Goal: Task Accomplishment & Management: Manage account settings

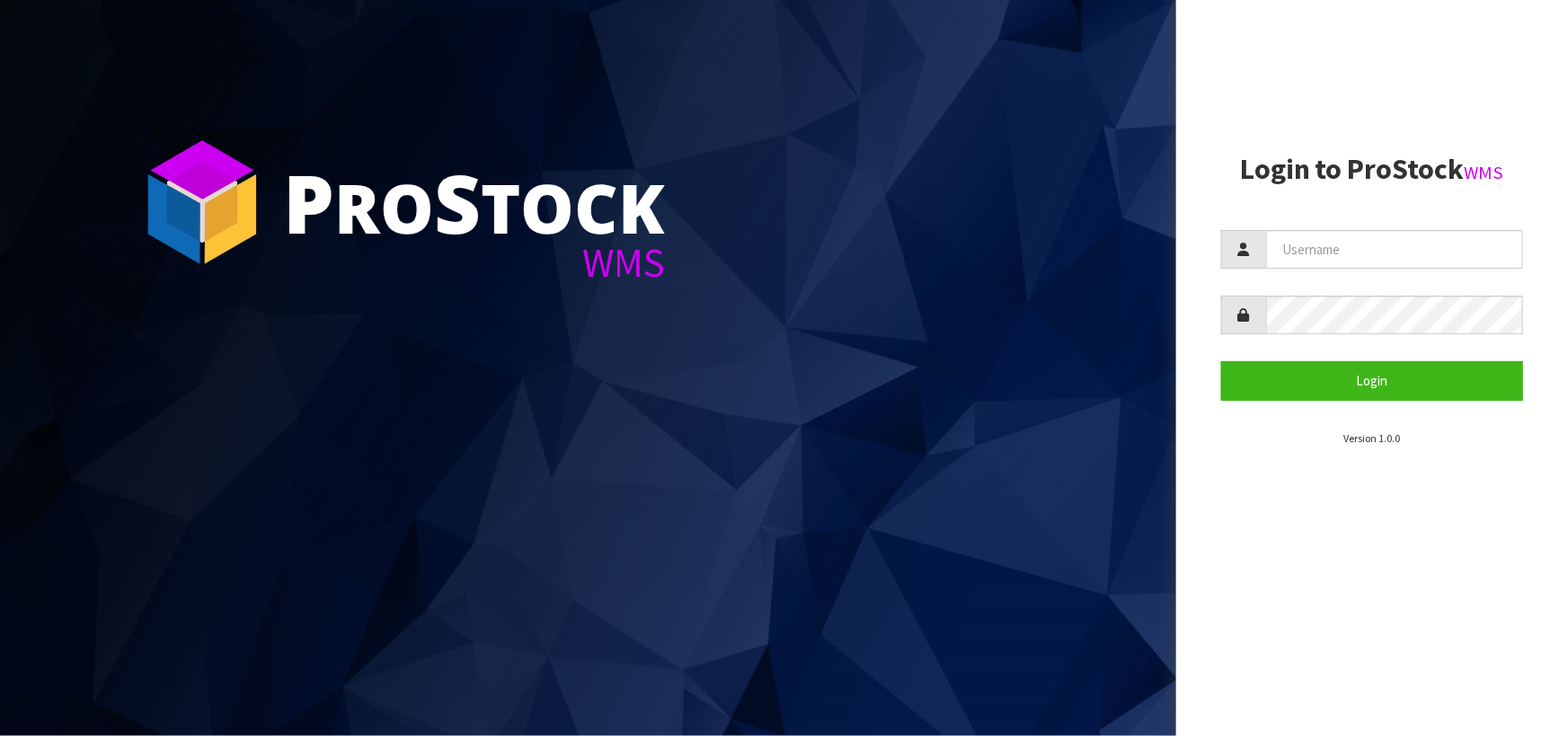
click at [1306, 249] on input "text" at bounding box center [1395, 248] width 257 height 39
type input "LIYA"
click at [1222, 361] on button "Login" at bounding box center [1372, 380] width 302 height 39
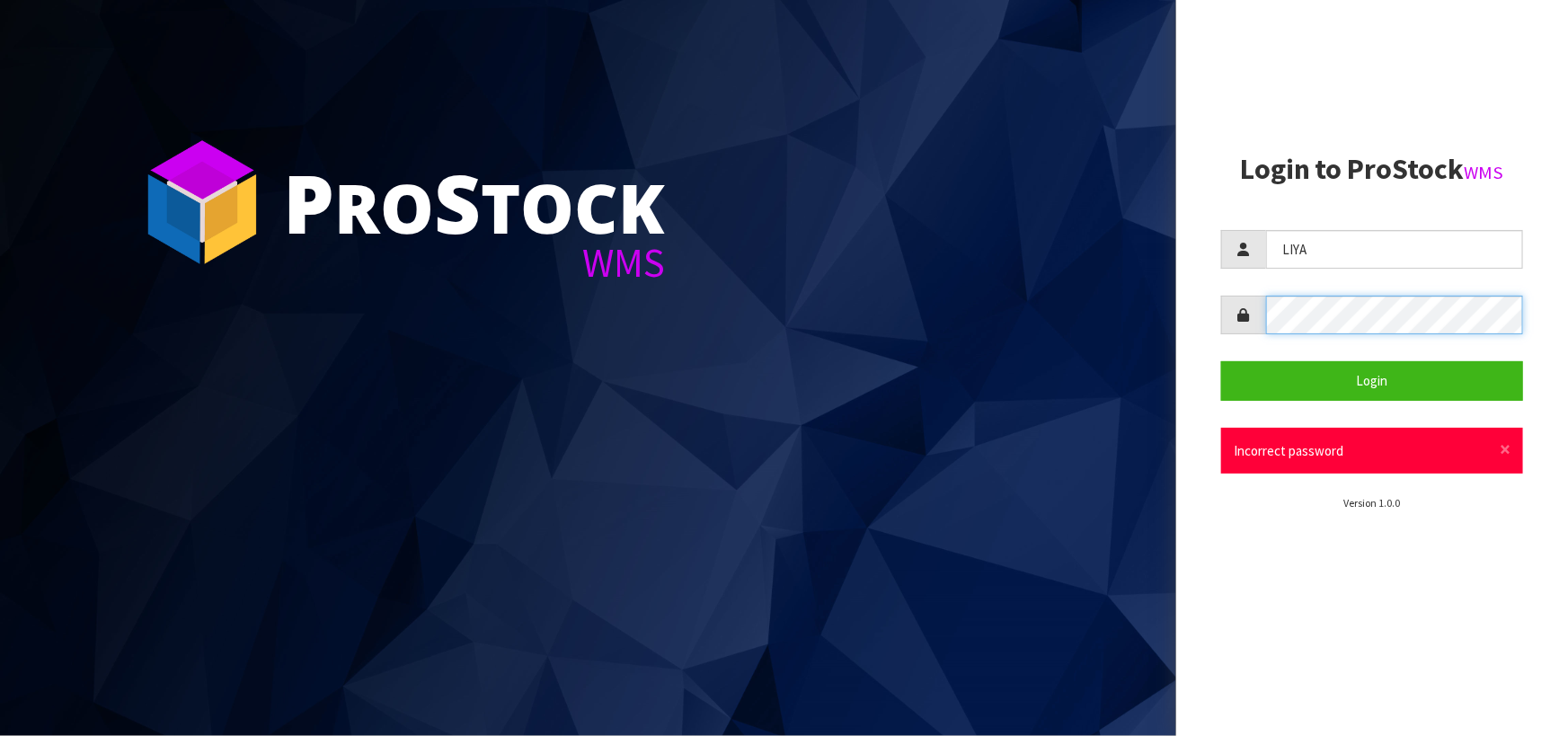
click at [1222, 361] on button "Login" at bounding box center [1372, 380] width 302 height 39
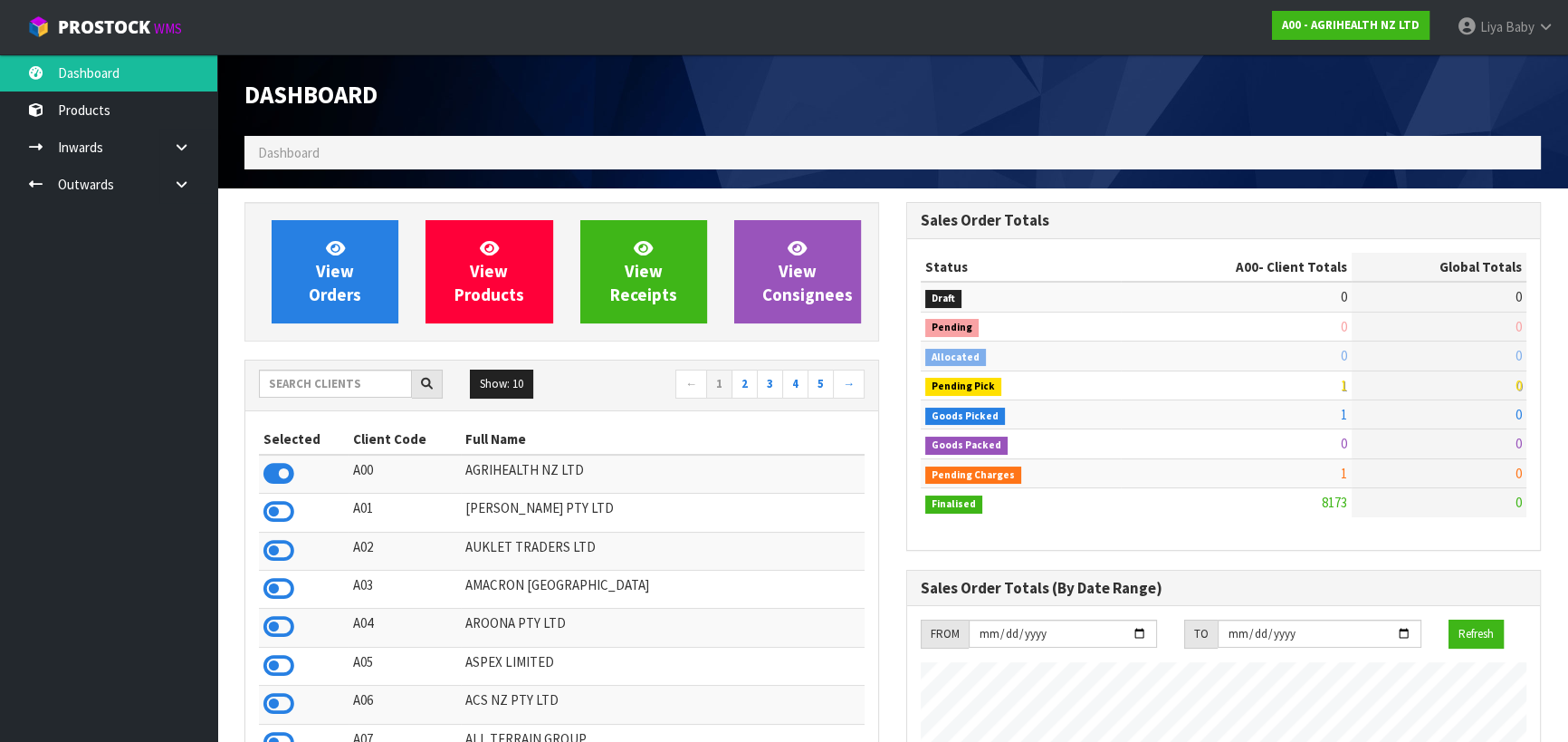
scroll to position [1369, 661]
click at [335, 379] on input "text" at bounding box center [335, 383] width 153 height 28
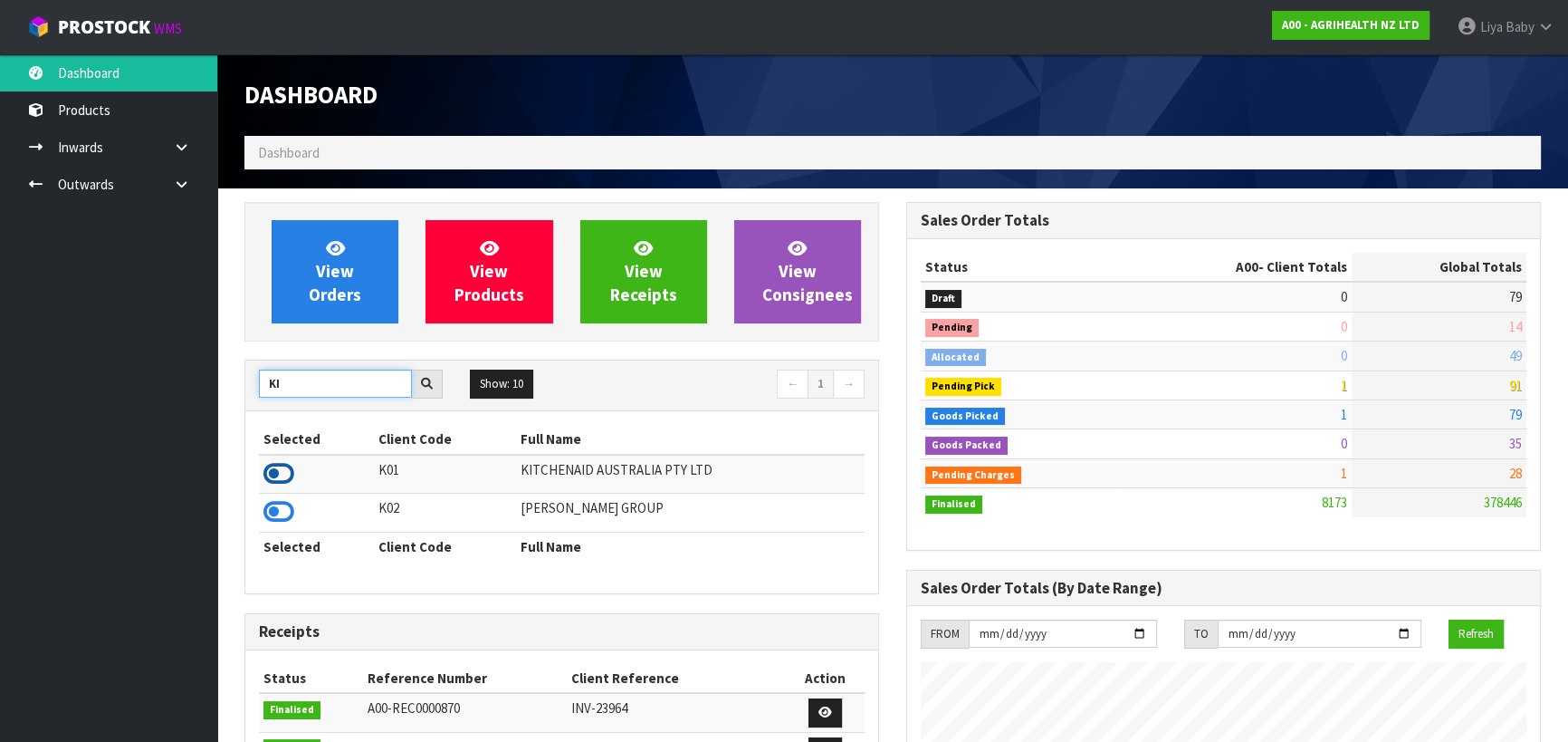
type input "KI"
click at [271, 470] on icon at bounding box center [278, 473] width 31 height 27
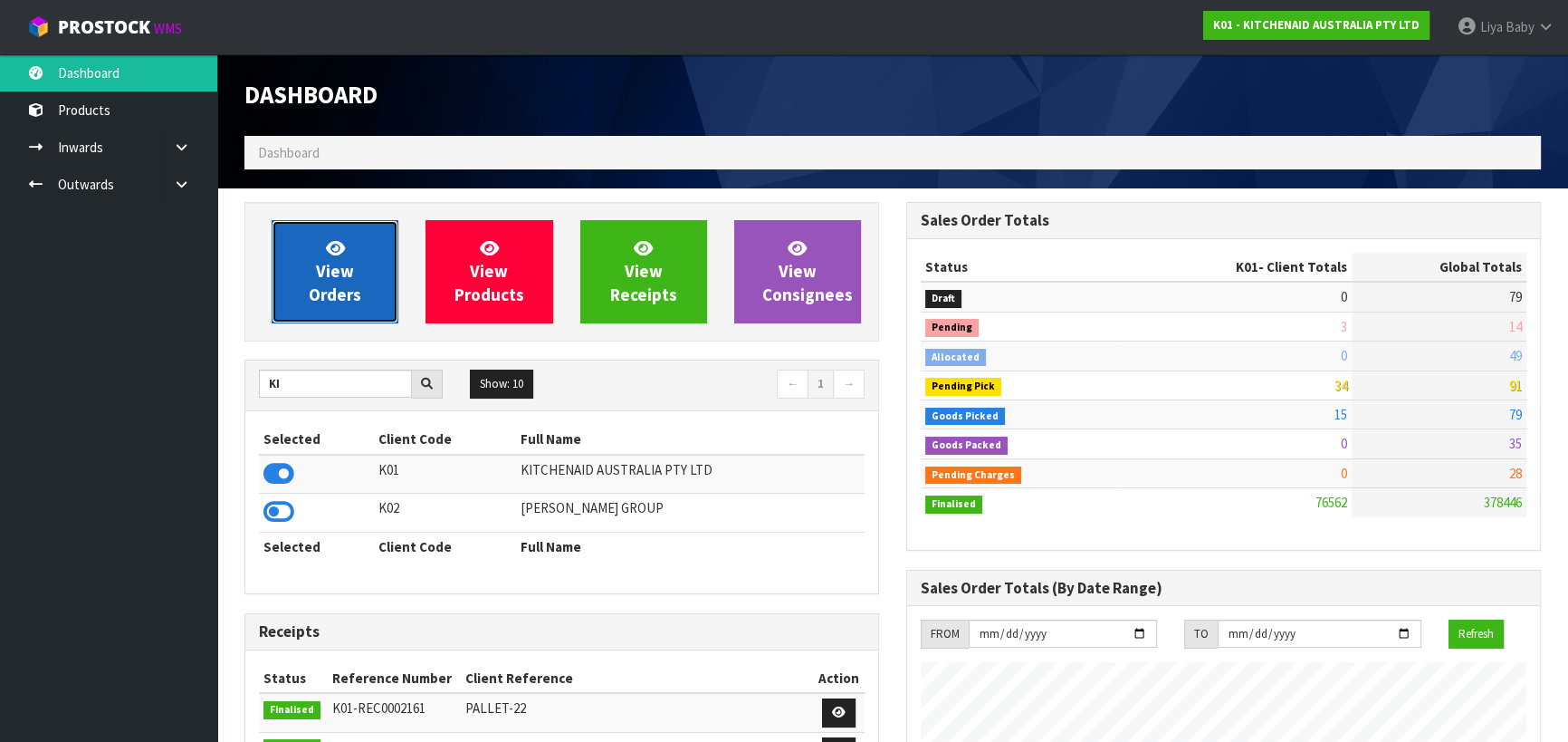
click at [336, 261] on span "View Orders" at bounding box center [335, 271] width 53 height 68
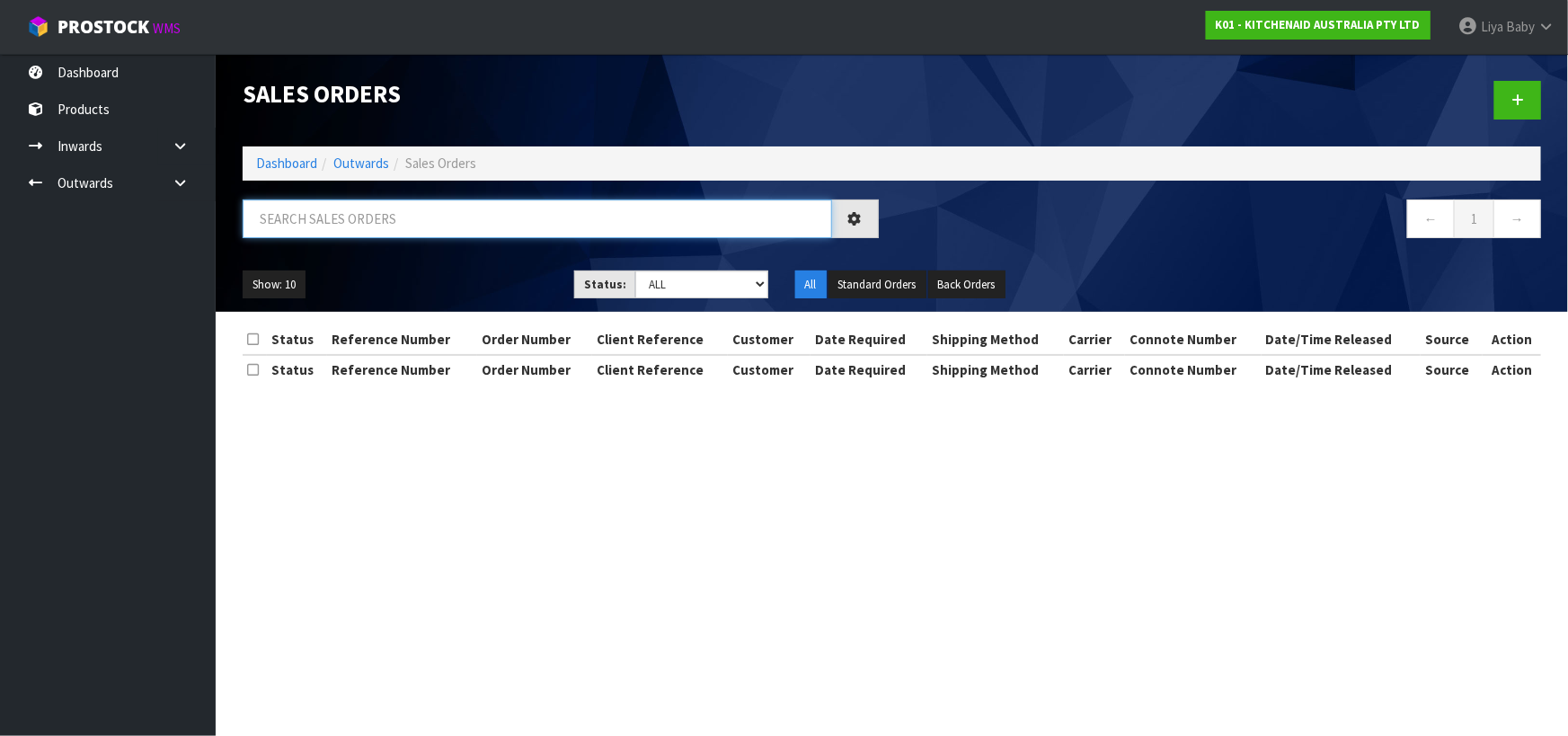
click at [322, 213] on input "text" at bounding box center [538, 219] width 590 height 39
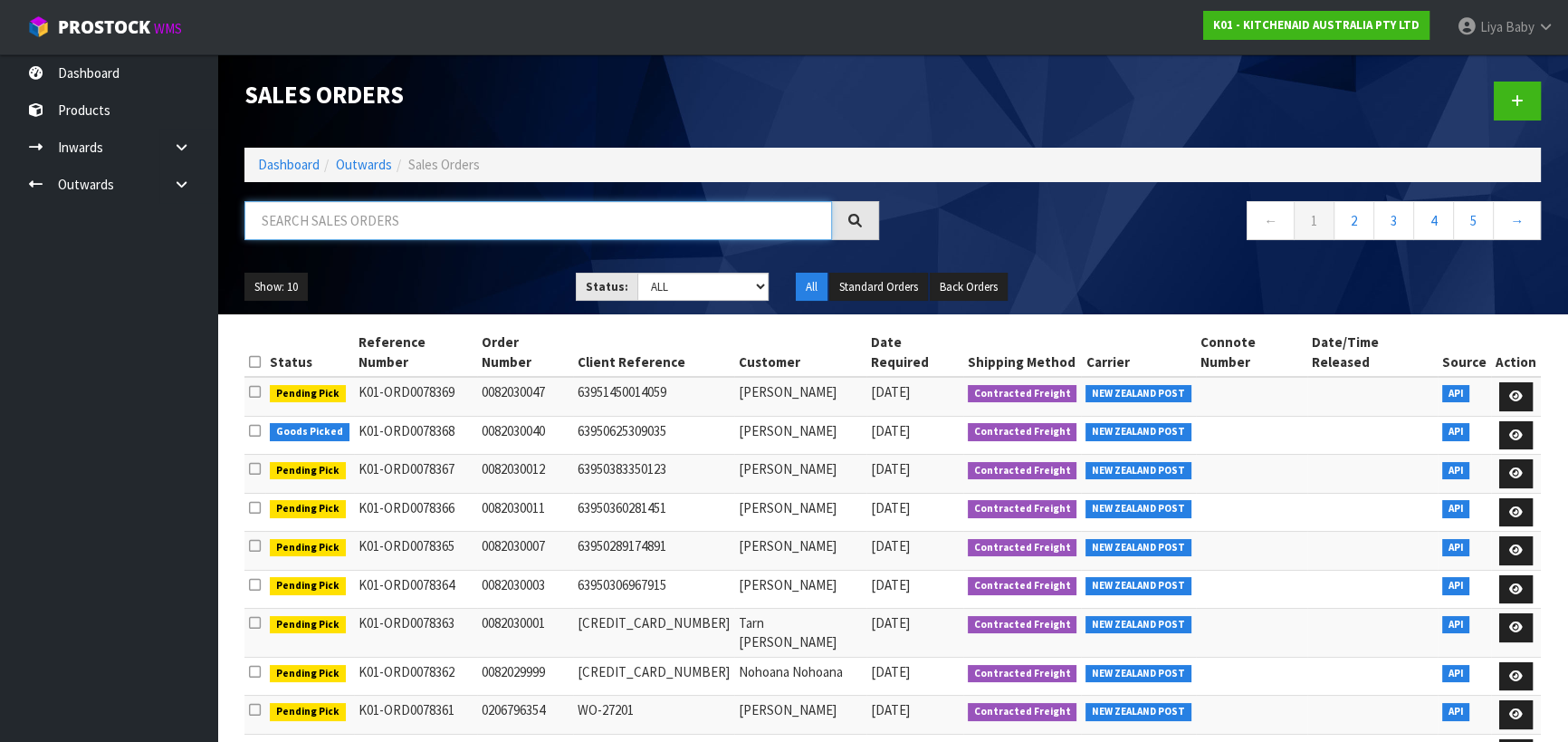
click at [317, 217] on input "text" at bounding box center [537, 220] width 587 height 39
type input "JOB-0409386"
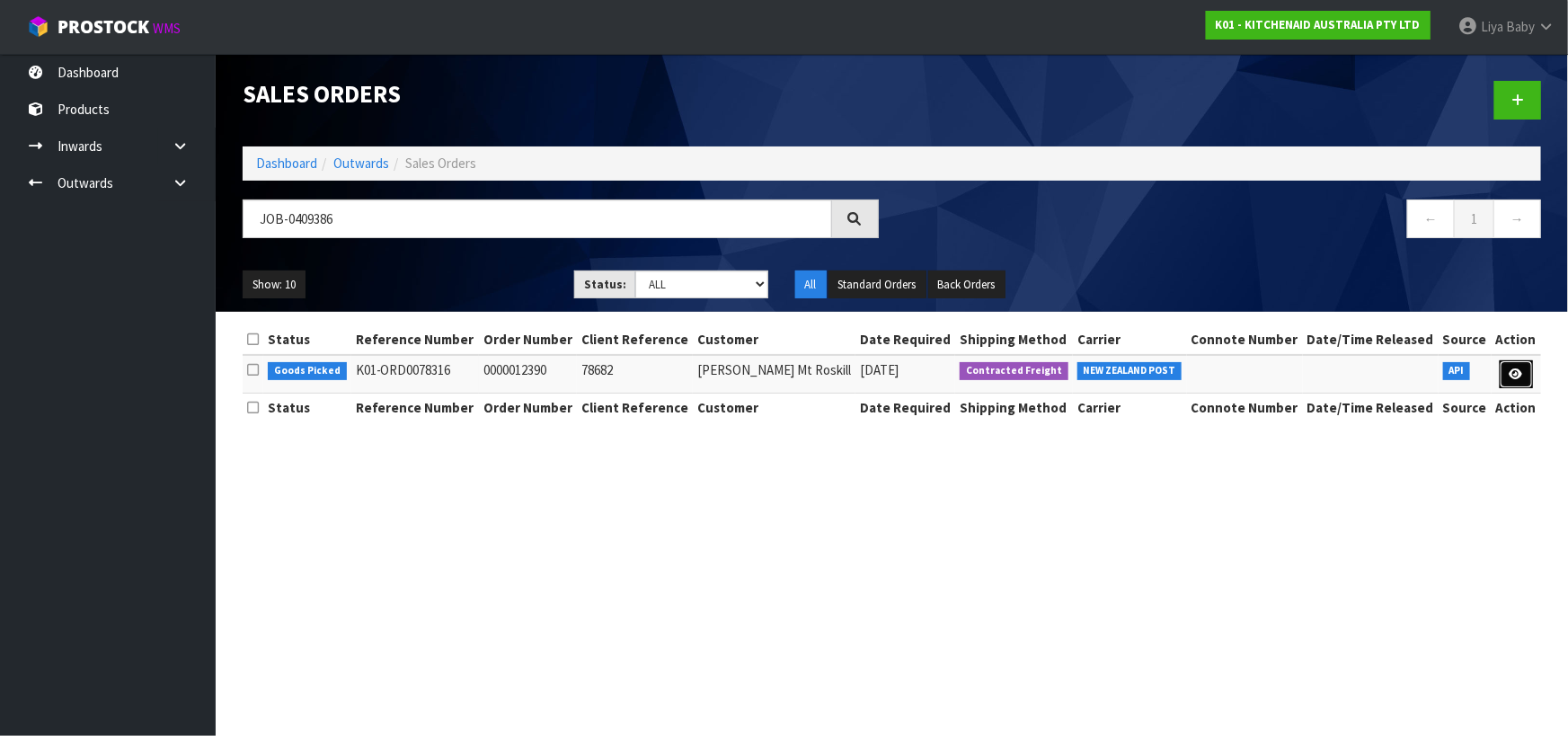
click at [1509, 376] on link at bounding box center [1517, 374] width 34 height 29
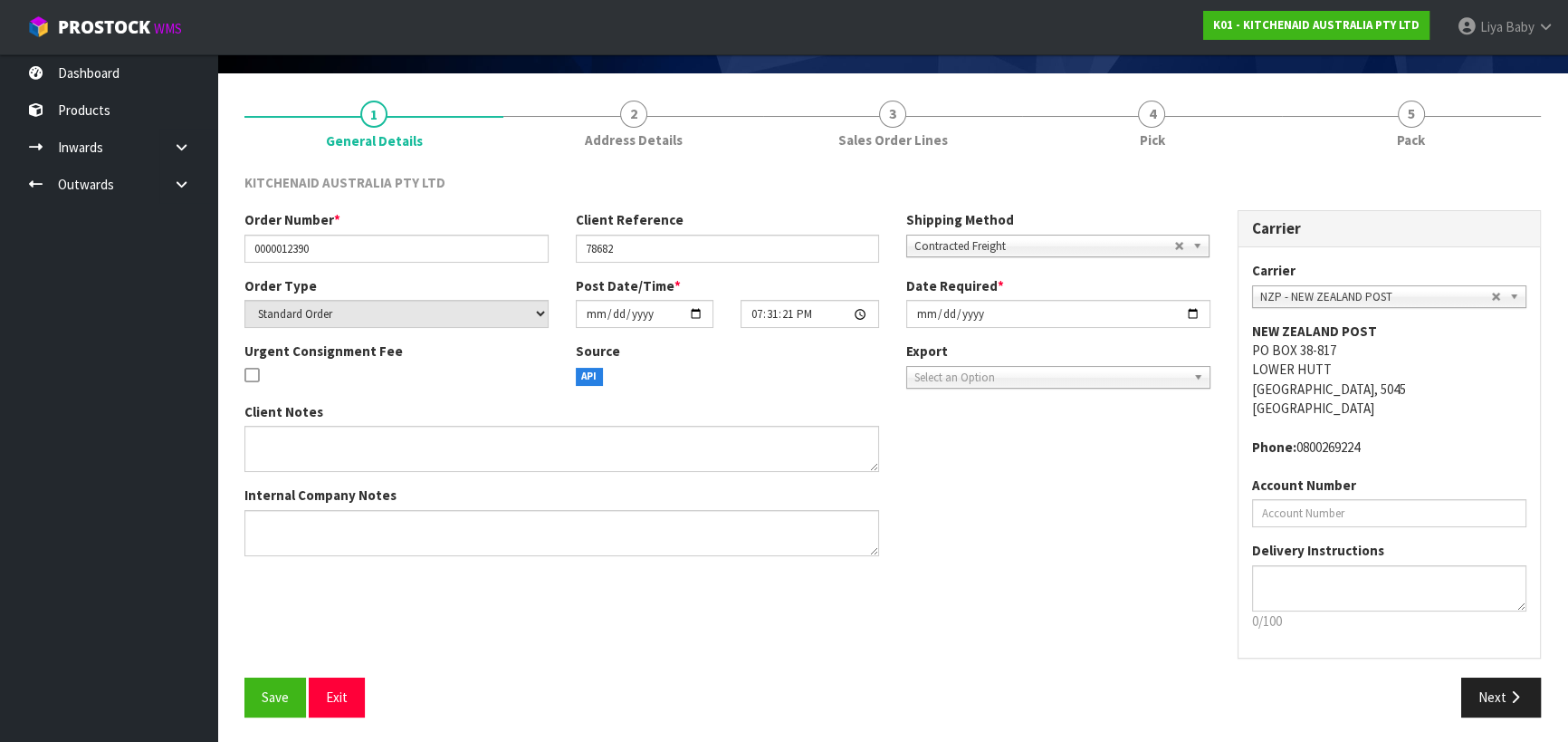
scroll to position [117, 0]
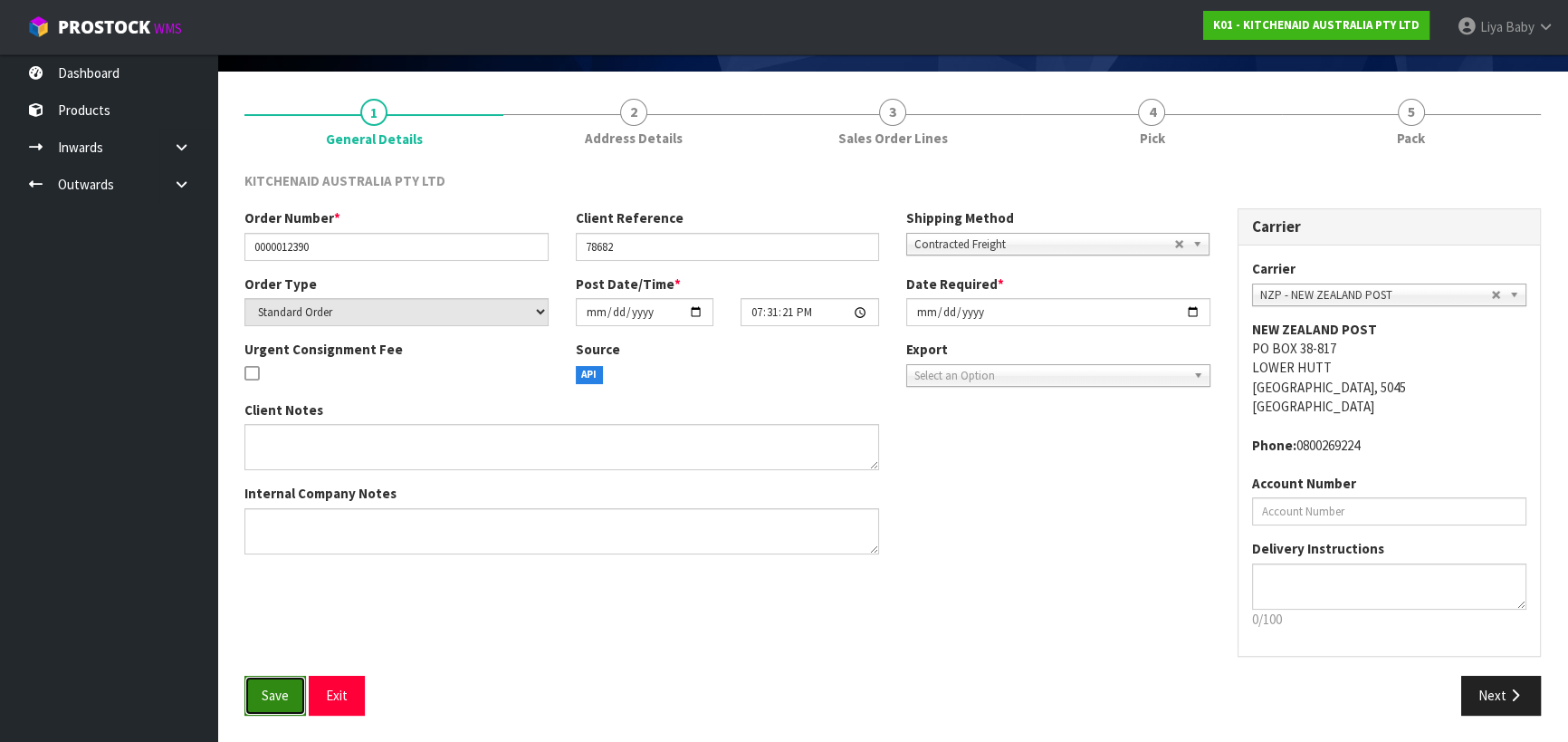
click at [273, 693] on span "Save" at bounding box center [274, 694] width 27 height 17
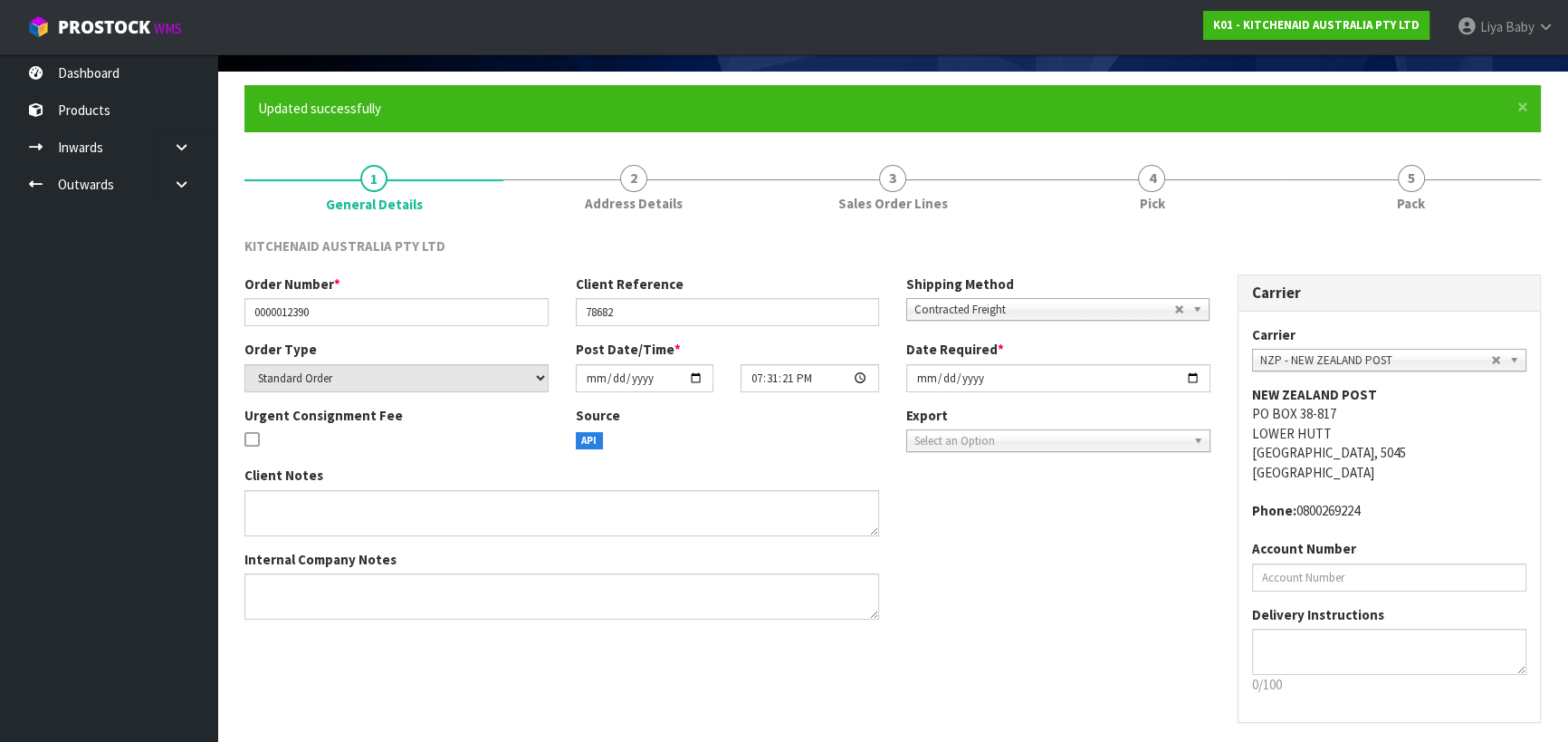
scroll to position [0, 0]
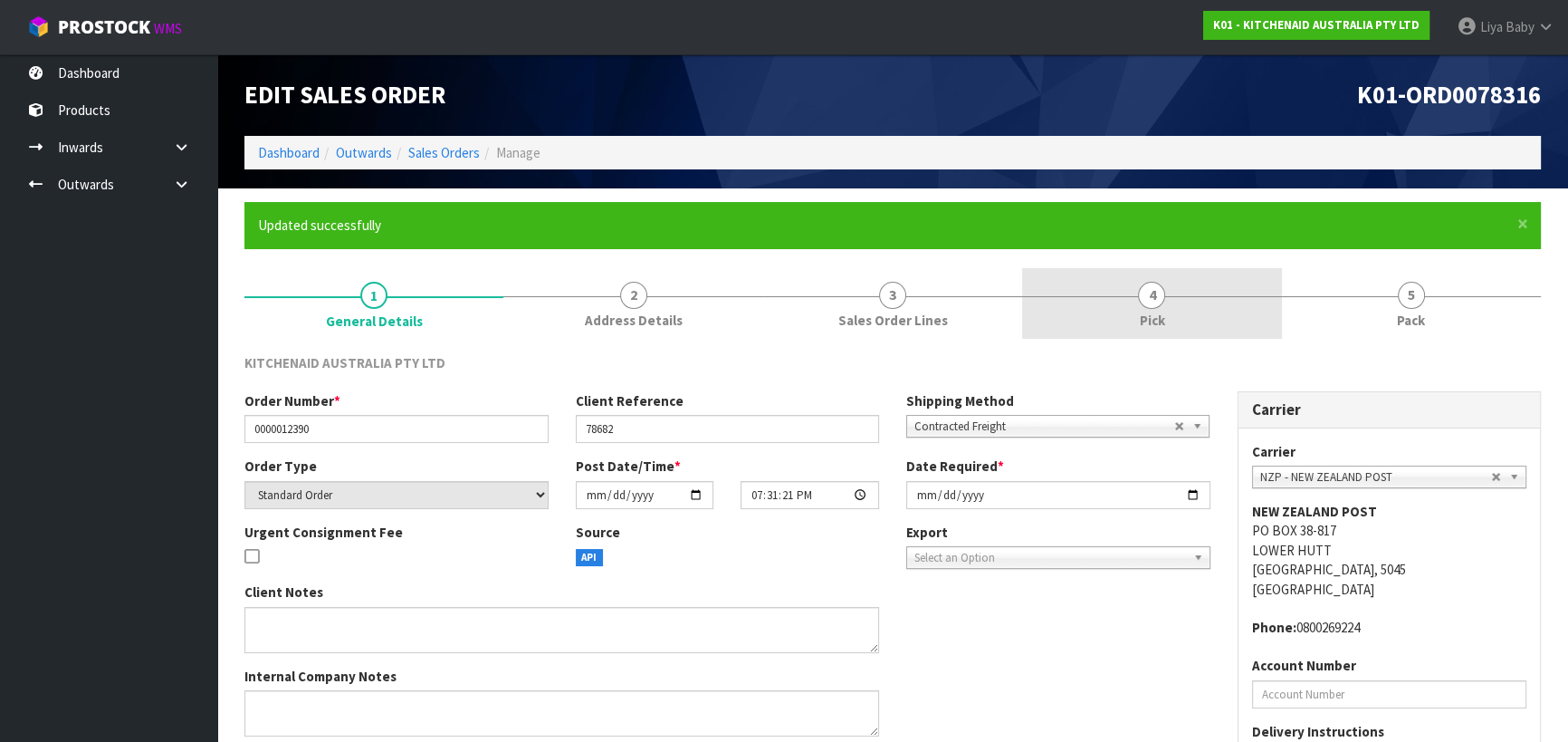
click at [1139, 326] on span "Pick" at bounding box center [1150, 319] width 25 height 19
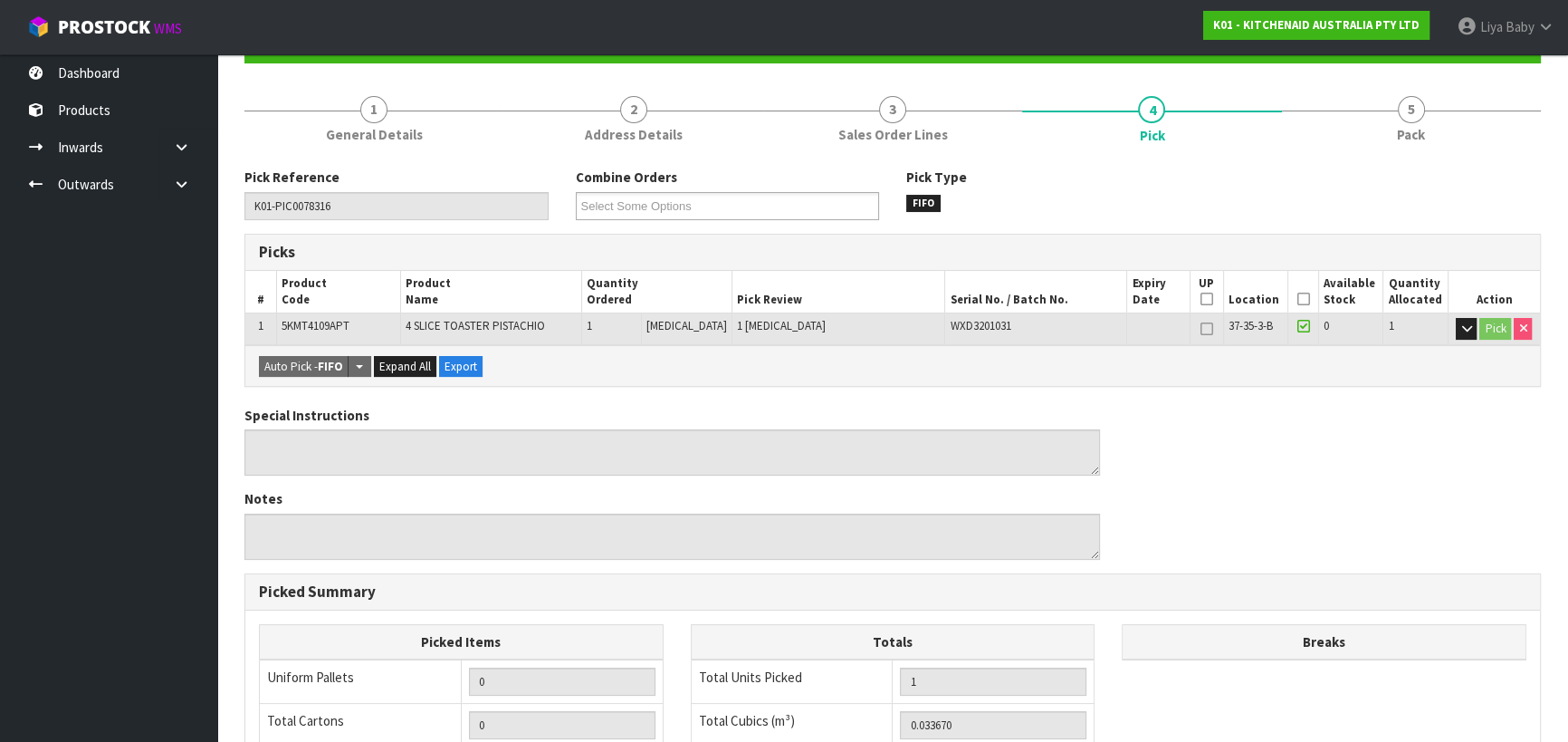
scroll to position [184, 0]
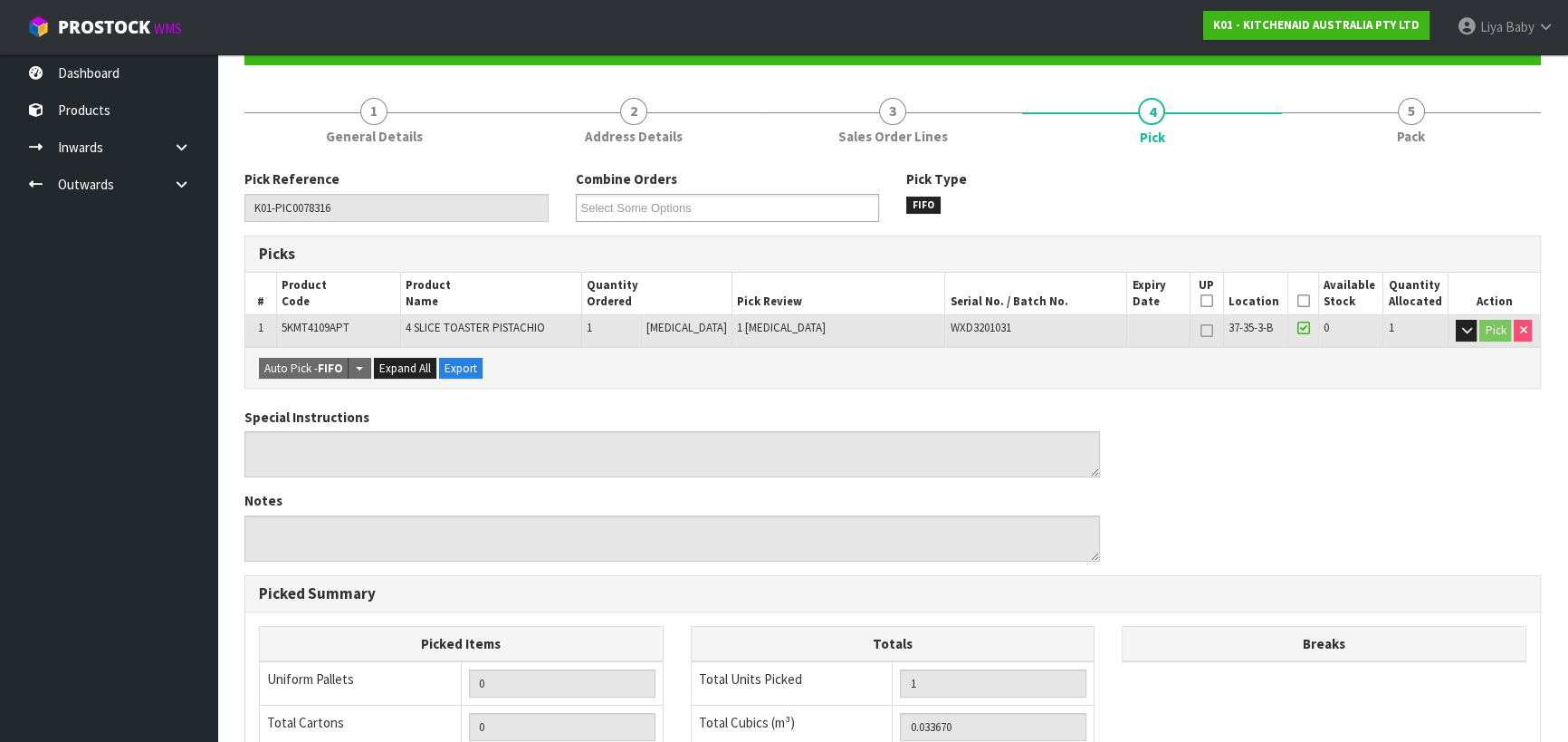
click at [1288, 296] on th "Picked" at bounding box center [1303, 293] width 32 height 43
click at [1296, 301] on icon at bounding box center [1302, 300] width 13 height 1
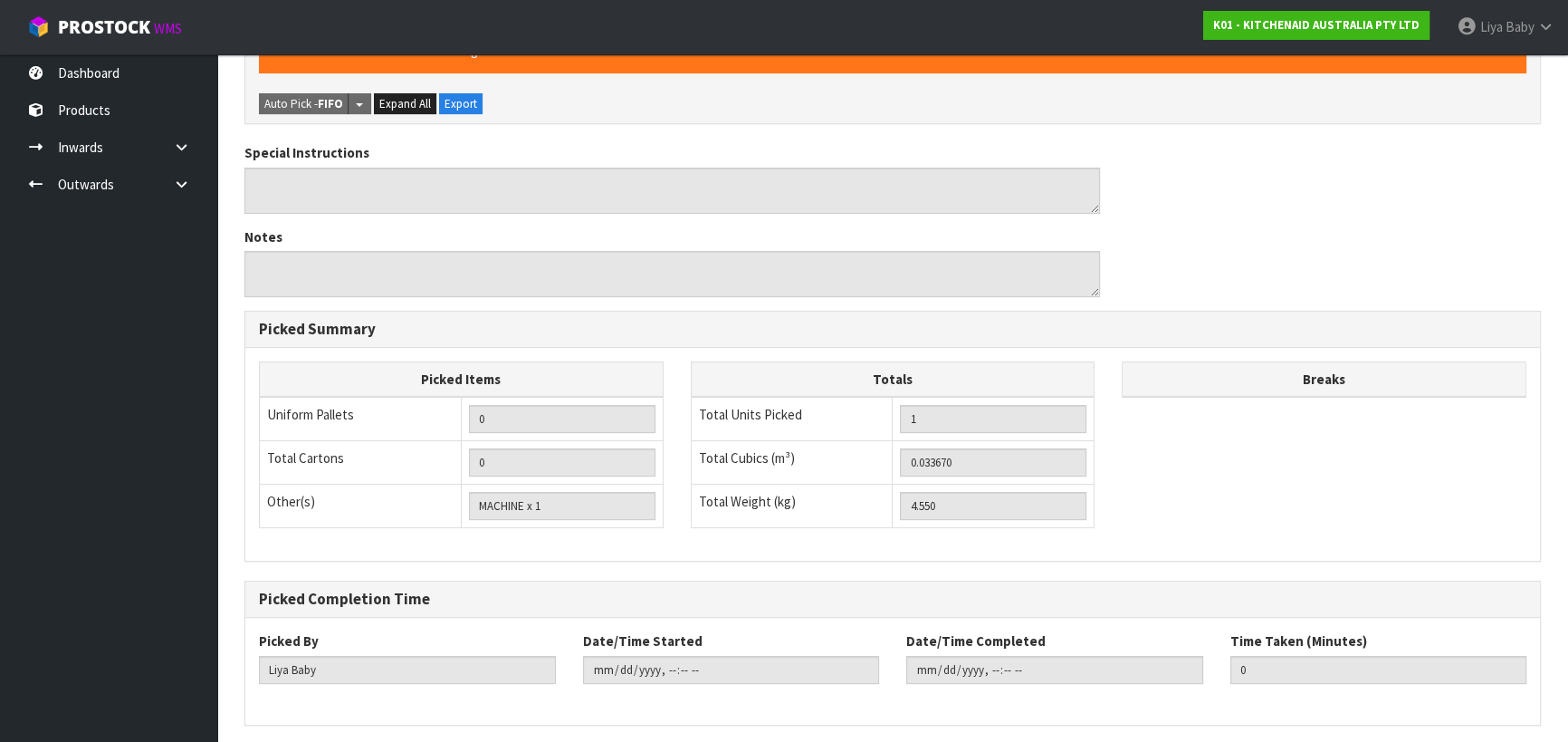
scroll to position [578, 0]
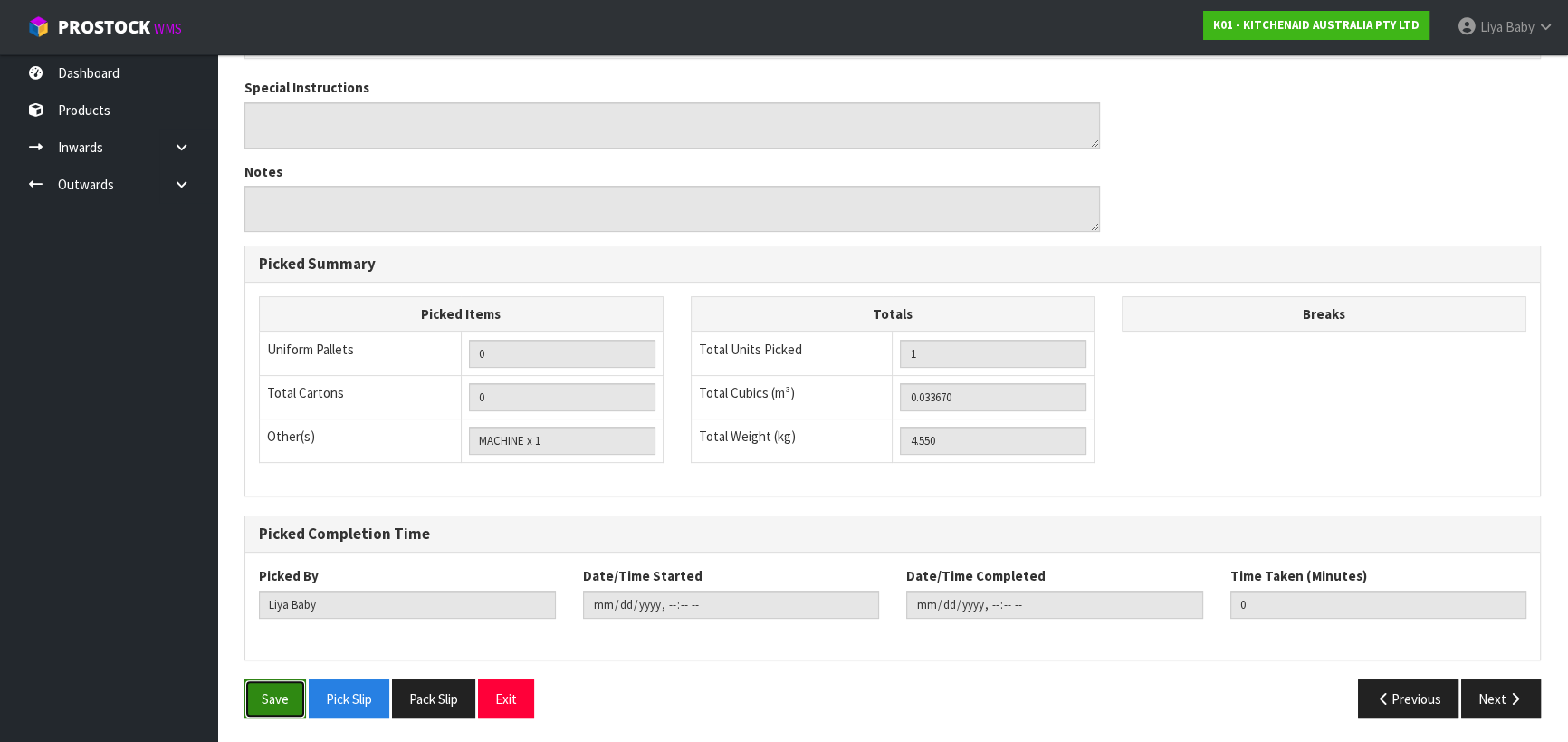
click at [272, 686] on button "Save" at bounding box center [275, 698] width 62 height 39
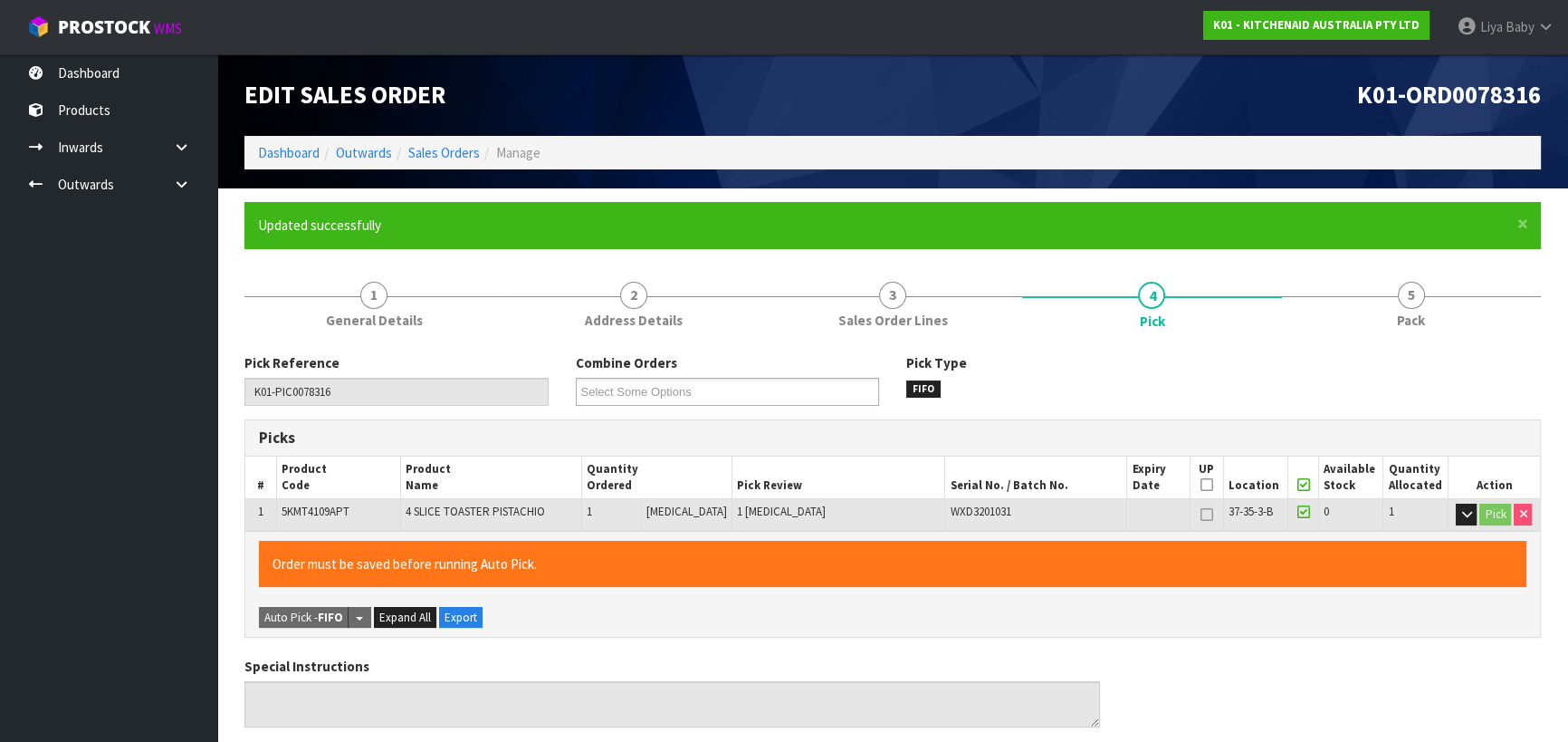
type input "[DATE]T08:59:29"
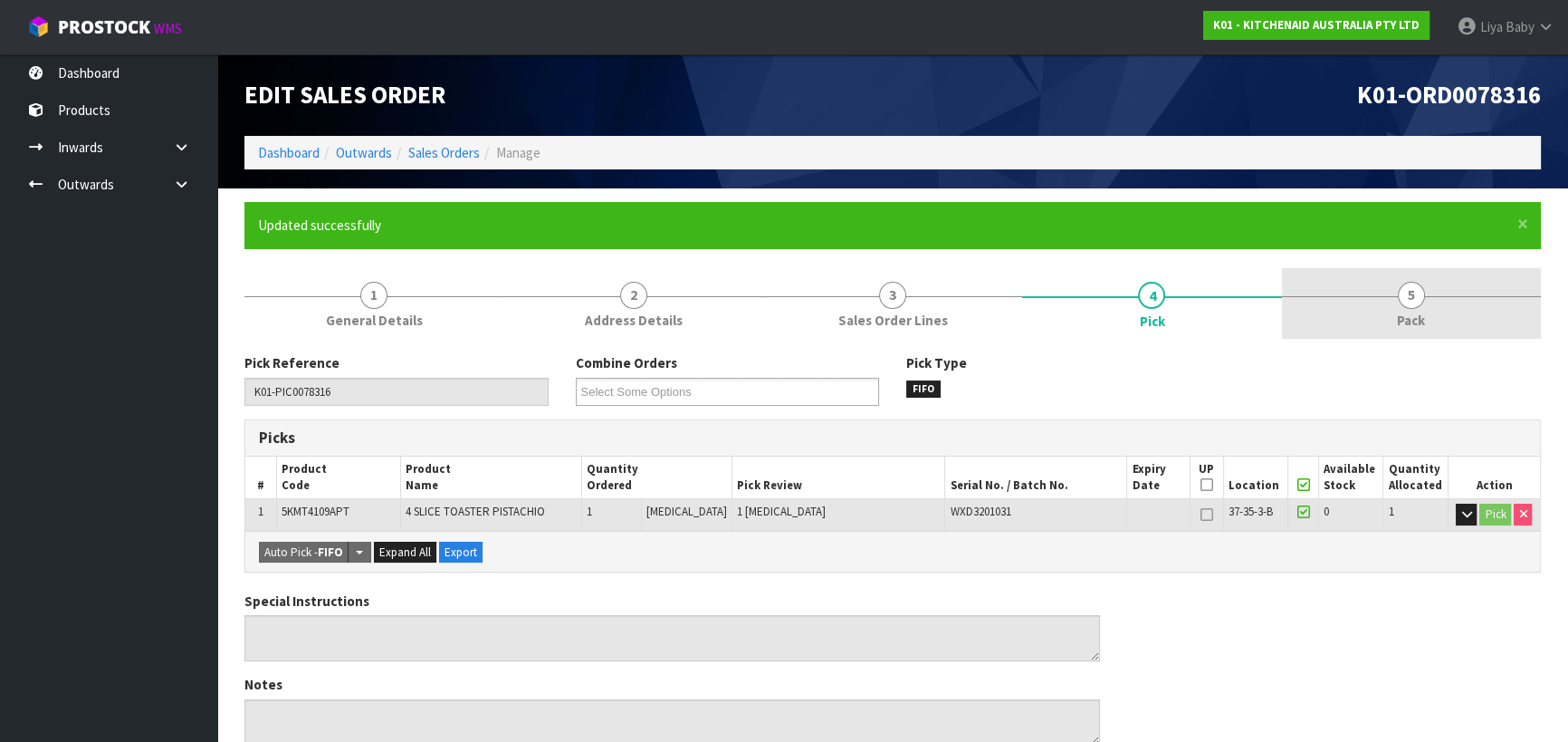
click at [1401, 284] on span "5" at bounding box center [1411, 294] width 27 height 27
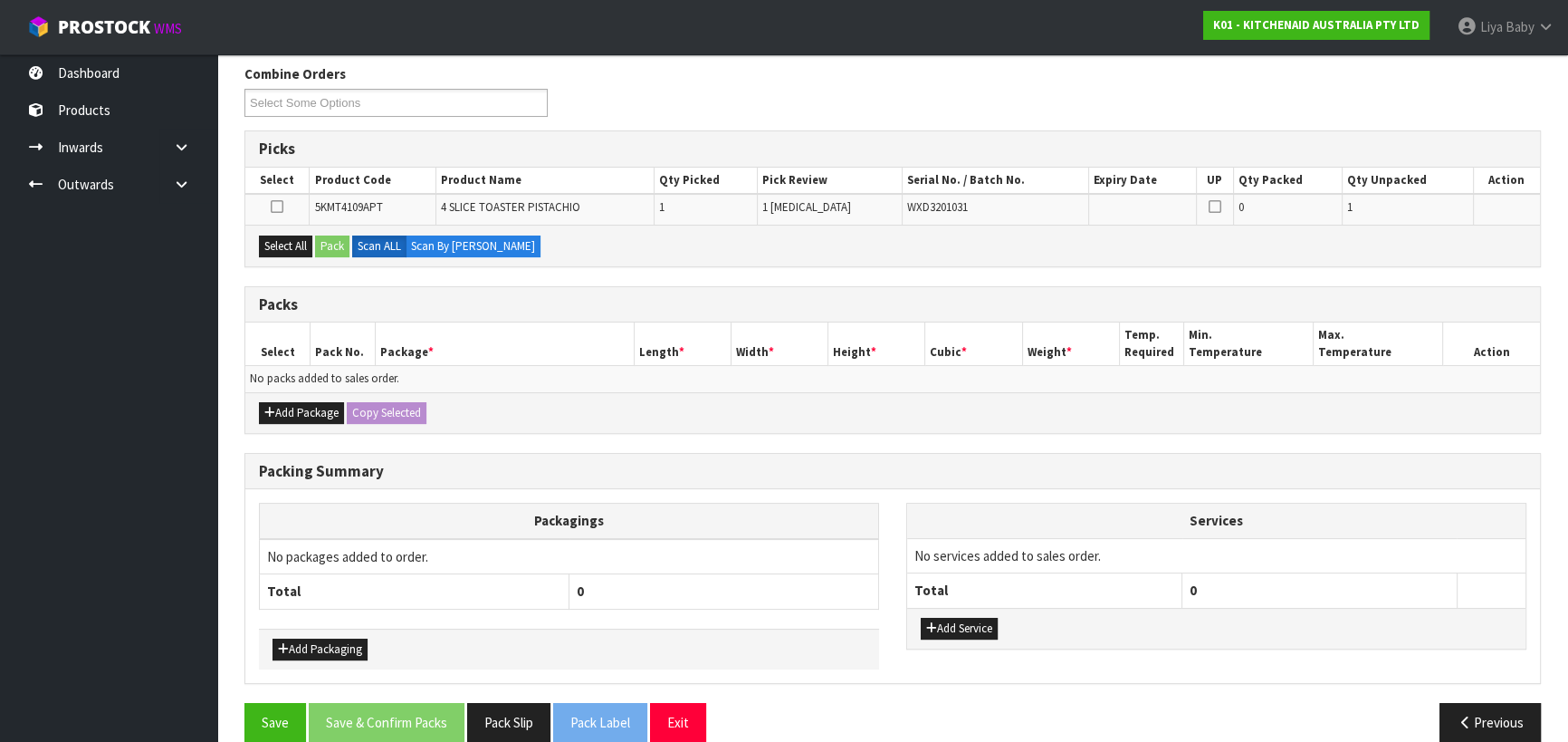
scroll to position [311, 0]
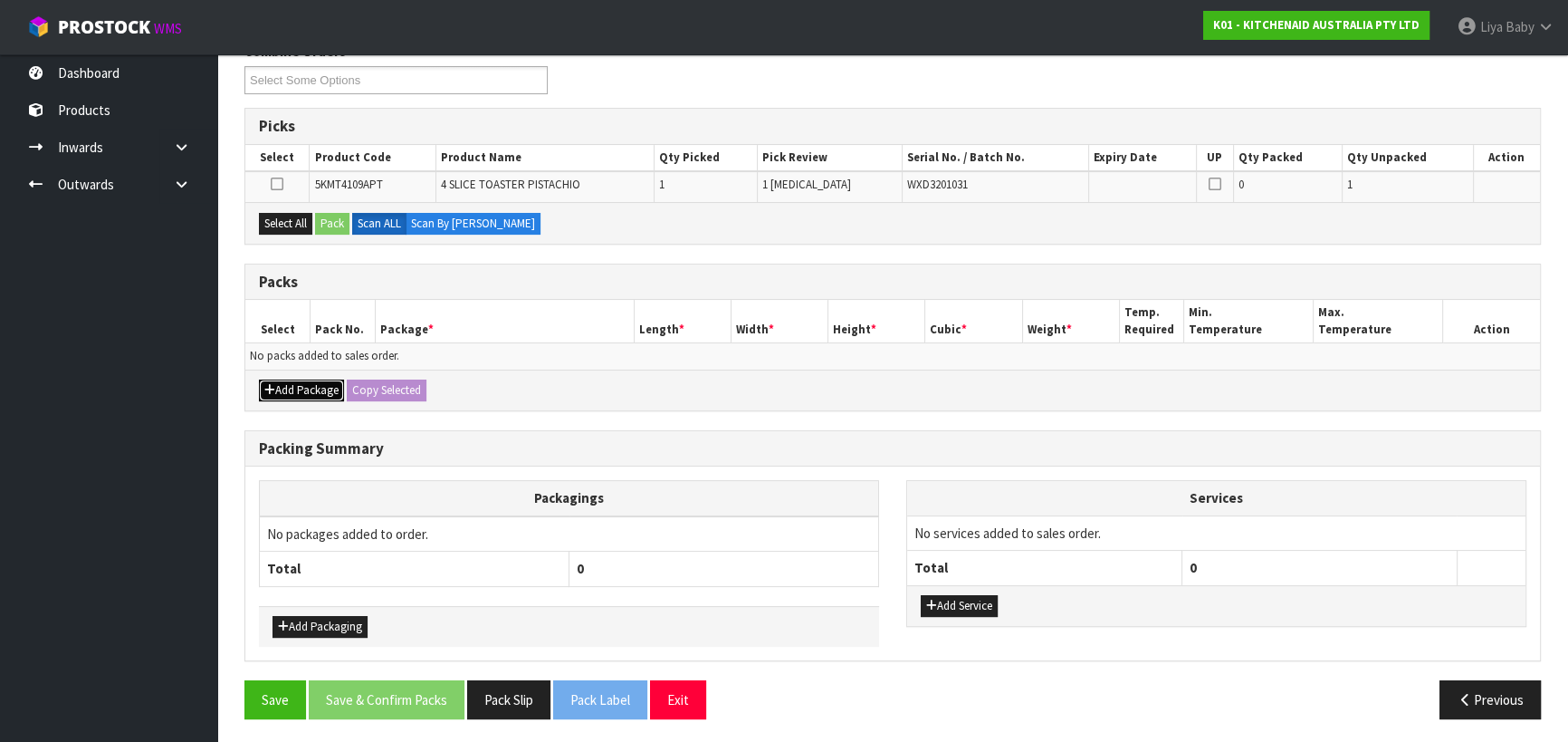
click at [290, 379] on button "Add Package" at bounding box center [301, 390] width 85 height 22
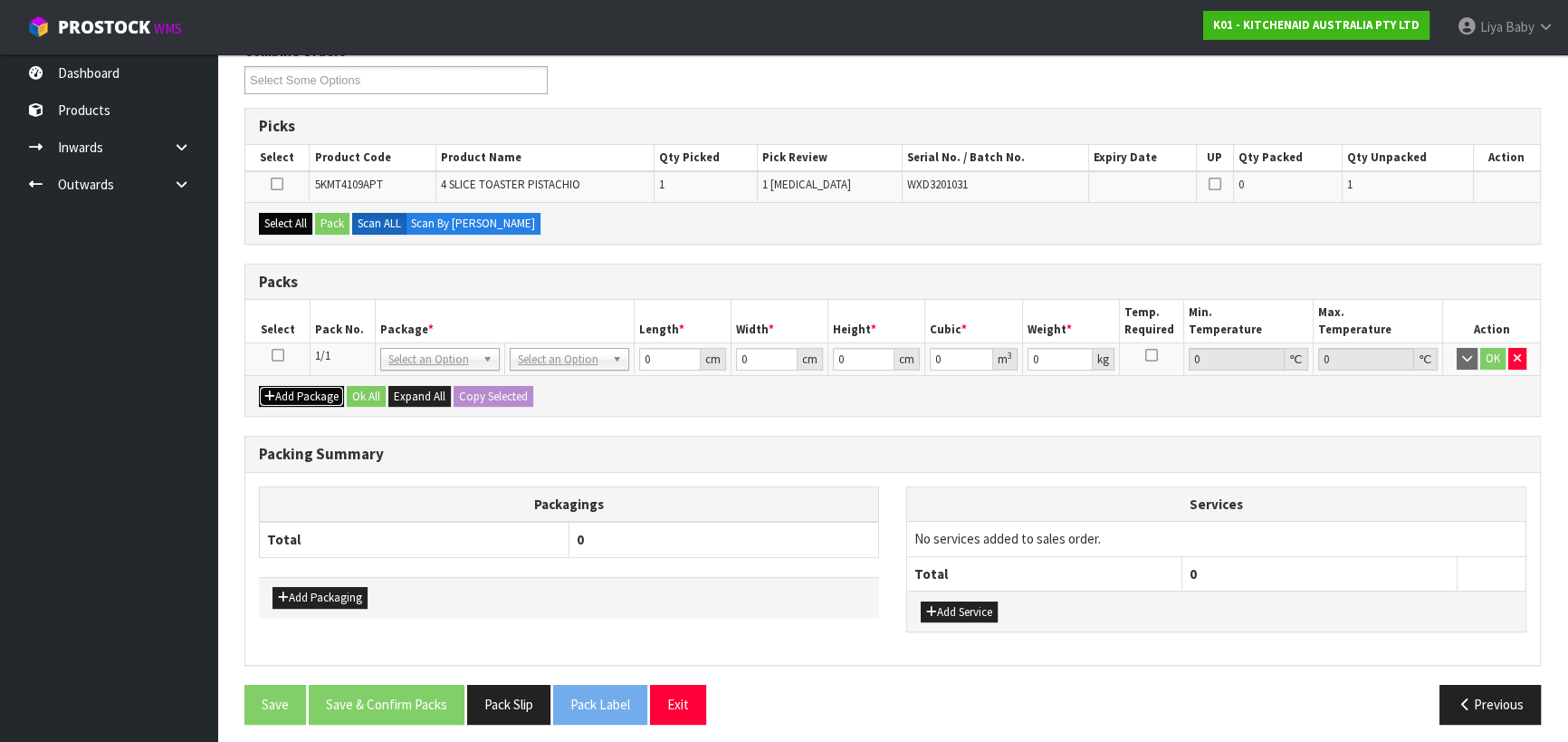
click at [259, 386] on button "Add Package" at bounding box center [301, 397] width 85 height 22
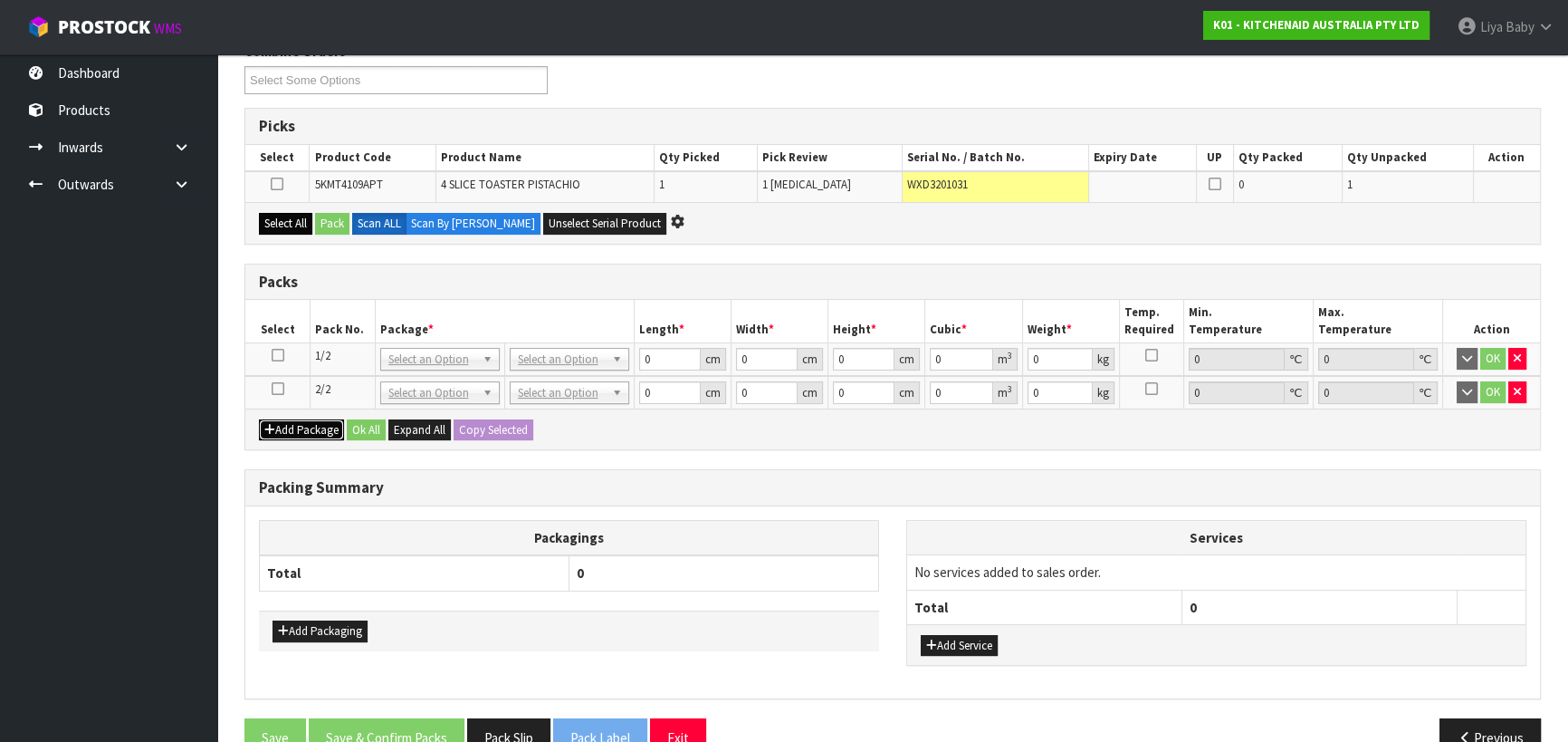
click at [259, 419] on button "Add Package" at bounding box center [301, 430] width 85 height 22
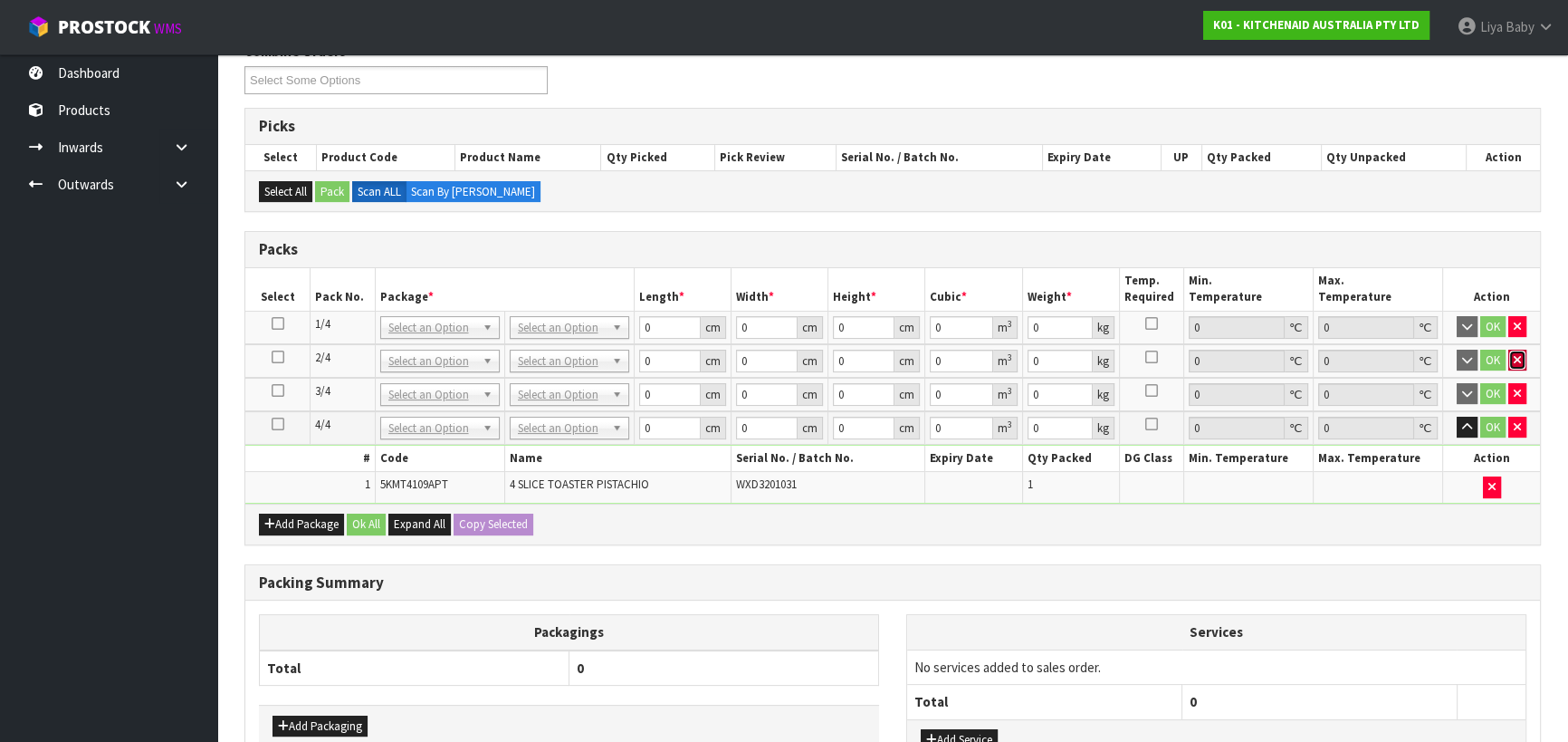
click at [1519, 354] on icon "button" at bounding box center [1516, 360] width 7 height 12
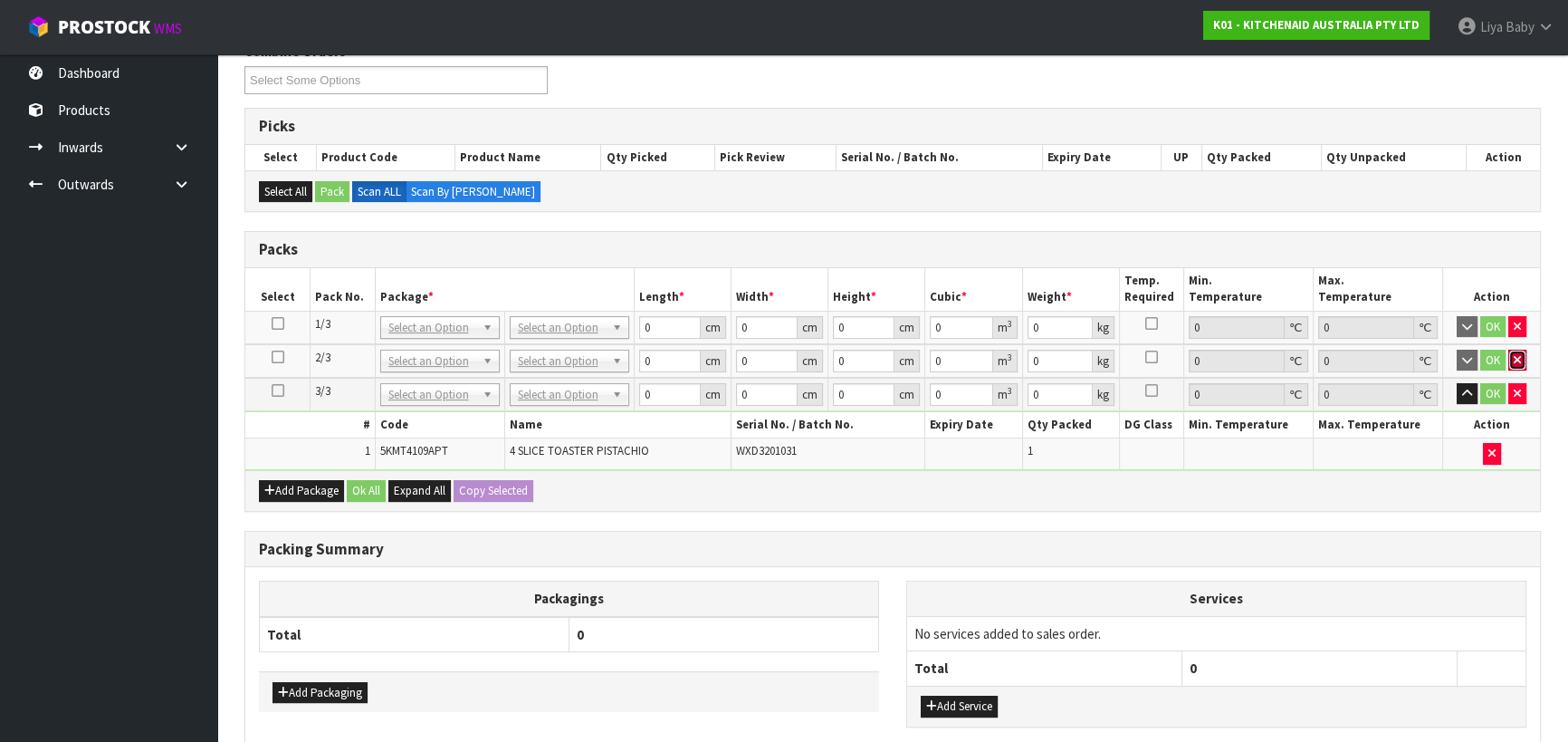
click at [1519, 358] on icon "button" at bounding box center [1516, 360] width 7 height 12
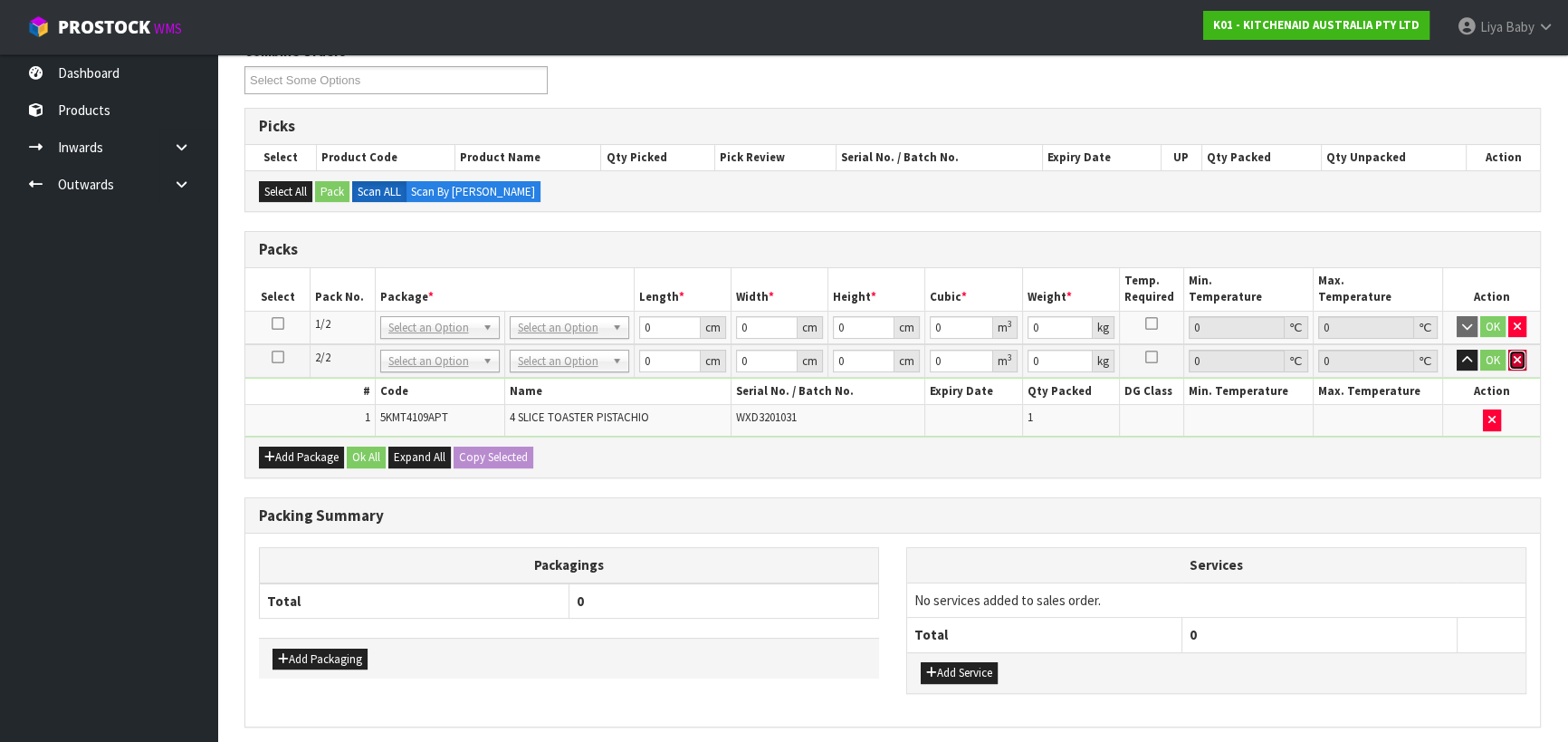
click at [1517, 356] on icon "button" at bounding box center [1516, 360] width 7 height 12
click at [1520, 320] on button "button" at bounding box center [1517, 327] width 18 height 22
